Goal: Task Accomplishment & Management: Manage account settings

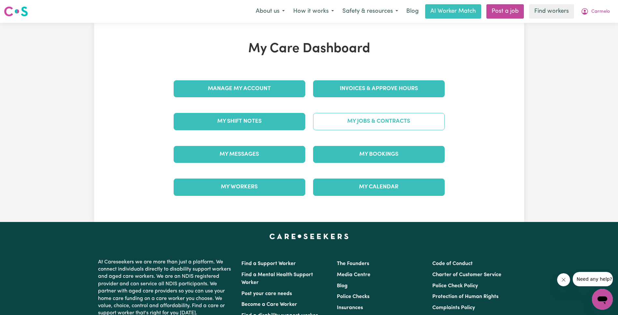
click at [360, 127] on link "My Jobs & Contracts" at bounding box center [379, 121] width 132 height 17
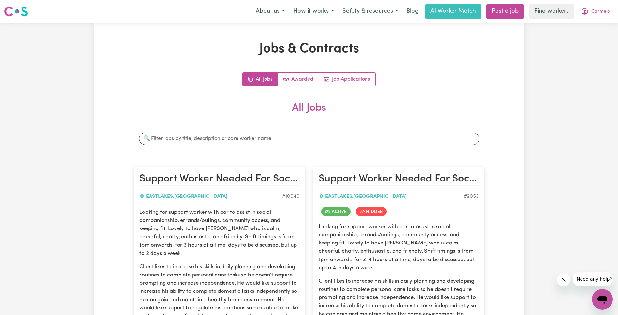
click at [216, 85] on div "All Jobs Awarded Job Applications" at bounding box center [309, 79] width 351 height 14
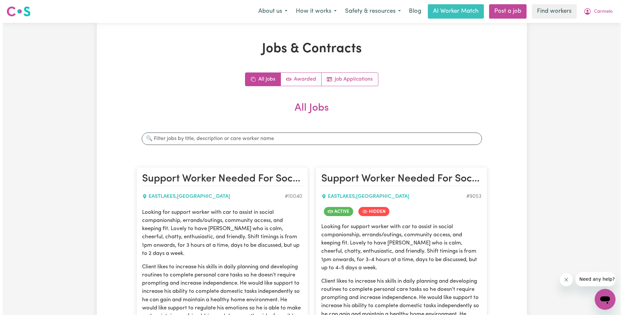
scroll to position [180, 0]
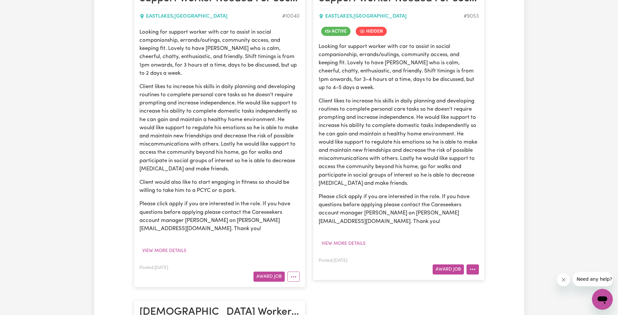
click at [476, 268] on button "More options" at bounding box center [473, 269] width 12 height 10
click at [495, 185] on link "View/Edit Contract" at bounding box center [498, 188] width 63 height 13
select select "WEEKDAY_DAYTIME"
select select "ASSISTANCE_SELF_CARE"
select select "ONE"
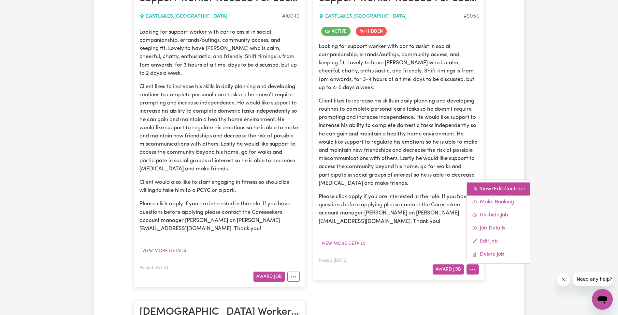
select select "[DATE]"
select select "ASSISTANCE_SELF_CARE"
select select "ONE"
select select "[DATE]"
select select "ASSISTANCE_SELF_CARE"
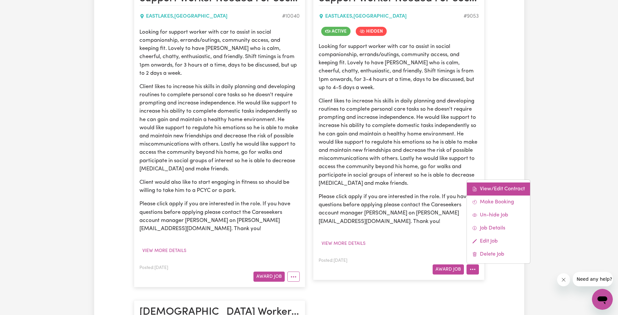
select select "ONE"
select select "PUBLIC_HOLIDAY"
select select "ASSISTANCE_SELF_CARE"
select select "ONE"
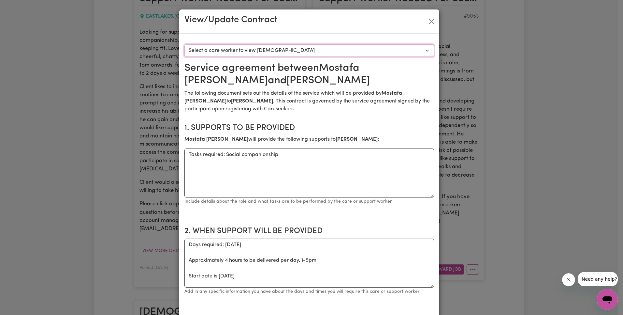
click at [296, 47] on select "Select a care worker to view [DEMOGRAPHIC_DATA] #7373 - [PERSON_NAME] (contract…" at bounding box center [310, 50] width 250 height 12
select select "6985"
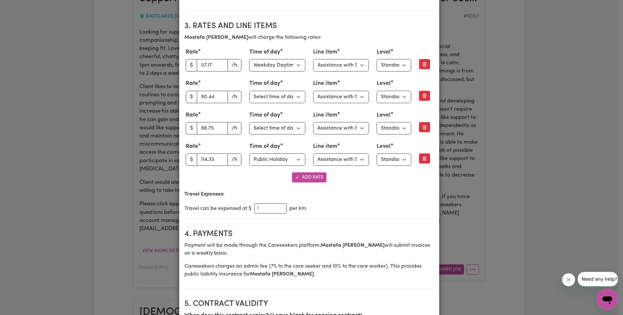
scroll to position [261, 0]
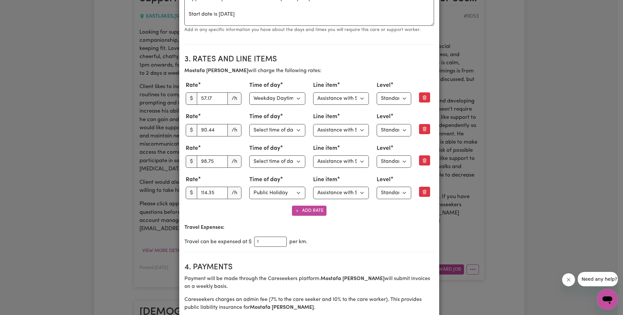
click at [193, 123] on div "Rate $ 90.44 /h" at bounding box center [214, 123] width 56 height 23
click at [206, 127] on input "90.44" at bounding box center [212, 130] width 31 height 12
paste input "88.99"
type input "88.99"
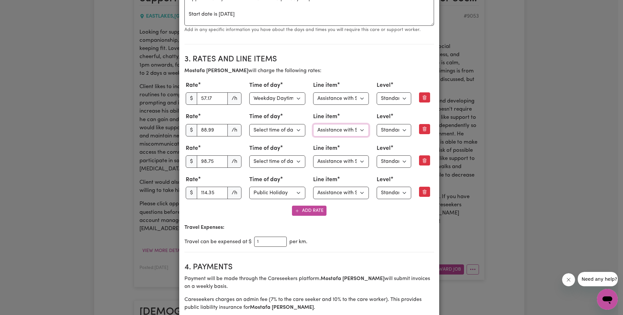
click at [336, 129] on select "Select line item Assistance with Self Care Activities Assistance with personal …" at bounding box center [341, 130] width 56 height 12
select select "OTHER"
click at [331, 91] on div "Line item Select line item Assistance with Self Care Activities Assistance with…" at bounding box center [341, 92] width 56 height 23
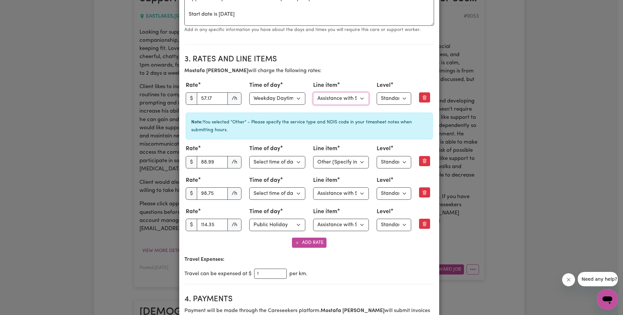
click at [331, 96] on select "Select line item Assistance with Self Care Activities Assistance with personal …" at bounding box center [341, 98] width 56 height 12
select select "OTHER"
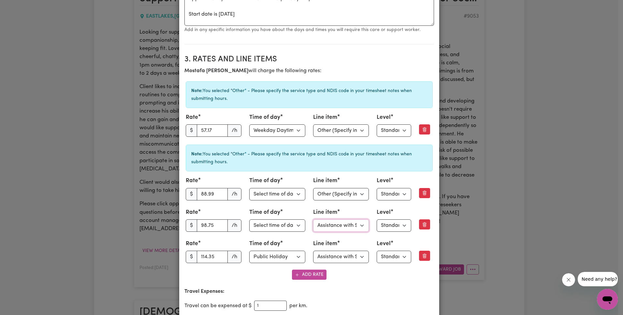
click at [341, 228] on select "Select line item Assistance with Self Care Activities Assistance with personal …" at bounding box center [341, 225] width 56 height 12
select select "OTHER"
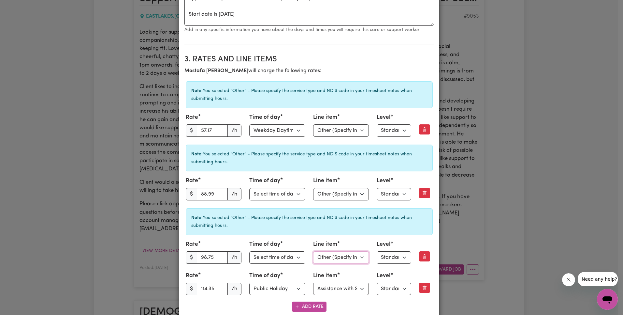
click at [341, 258] on select "Select line item Assistance with Self Care Activities Assistance with personal …" at bounding box center [341, 257] width 56 height 12
click at [340, 287] on select "Select line item Assistance with Self Care Activities Assistance with personal …" at bounding box center [341, 288] width 56 height 12
select select "OTHER"
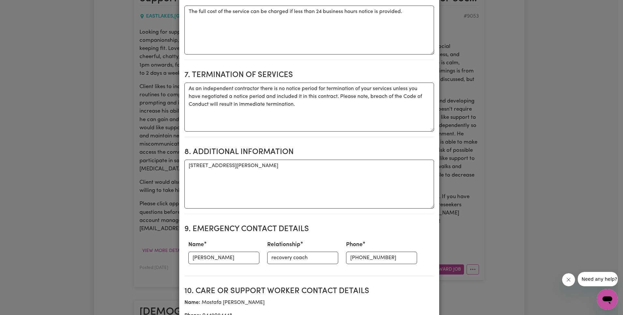
scroll to position [1062, 0]
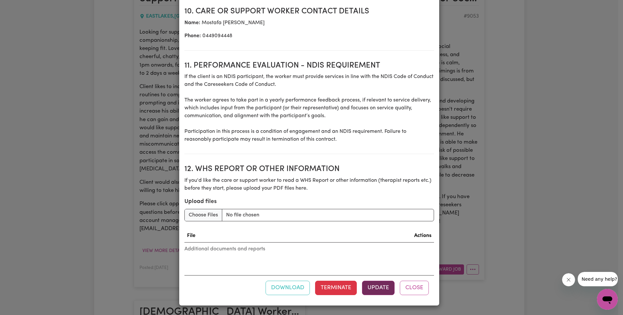
click at [375, 293] on button "Update" at bounding box center [378, 287] width 33 height 14
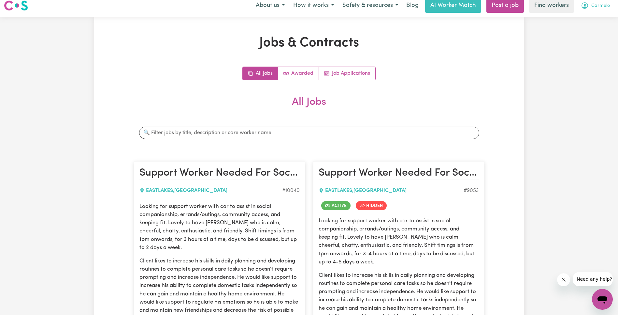
scroll to position [0, 0]
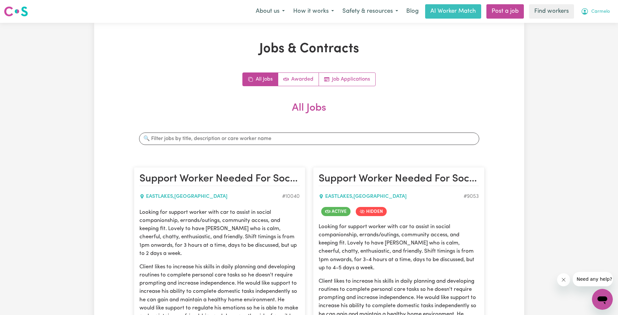
click at [603, 12] on span "Carmelo" at bounding box center [601, 11] width 19 height 7
click at [597, 36] on link "Logout" at bounding box center [589, 37] width 52 height 12
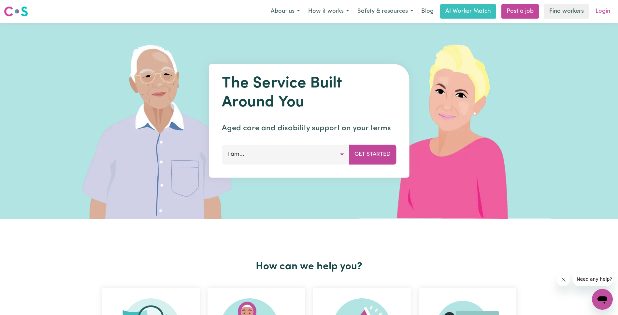
click at [606, 6] on link "Login" at bounding box center [603, 11] width 22 height 14
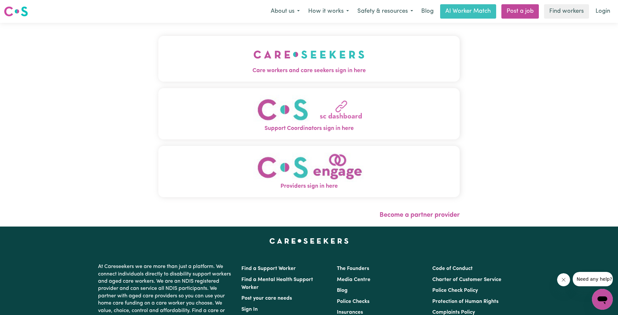
click at [254, 52] on img "Care workers and care seekers sign in here" at bounding box center [309, 54] width 111 height 24
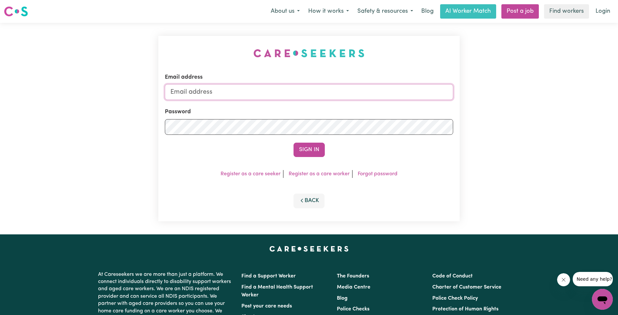
click at [281, 96] on input "Email address" at bounding box center [309, 92] width 288 height 16
type input "[EMAIL_ADDRESS][DOMAIN_NAME]"
click at [314, 152] on button "Sign In" at bounding box center [309, 149] width 31 height 14
